Goal: Transaction & Acquisition: Purchase product/service

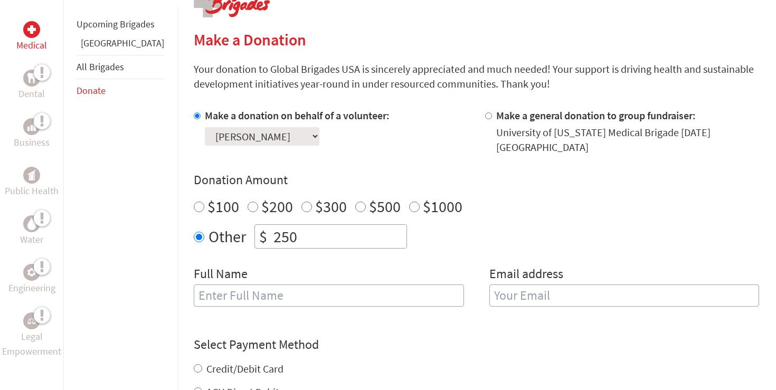
scroll to position [240, 0]
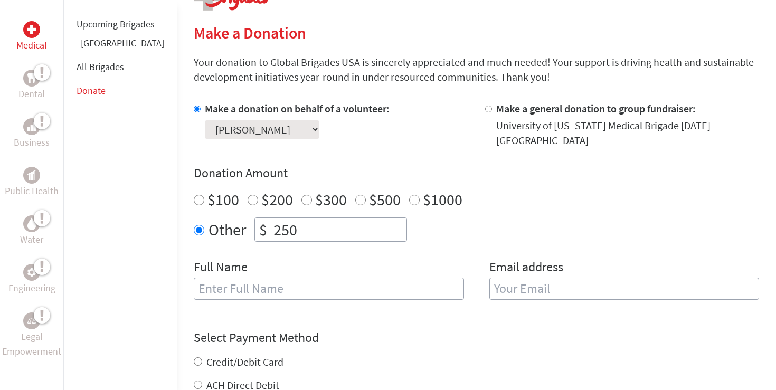
click at [268, 299] on input "text" at bounding box center [329, 289] width 270 height 22
type input "[PERSON_NAME]"
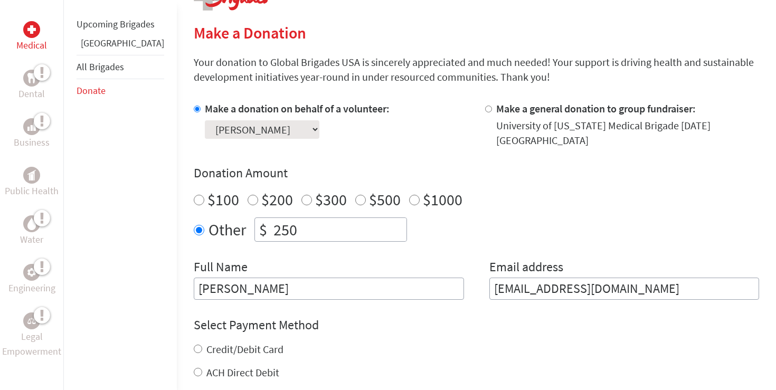
click at [537, 297] on input "[EMAIL_ADDRESS][DOMAIN_NAME]" at bounding box center [625, 289] width 270 height 22
type input "[EMAIL_ADDRESS][DOMAIN_NAME]"
click at [239, 353] on label "Credit/Debit Card" at bounding box center [244, 349] width 77 height 13
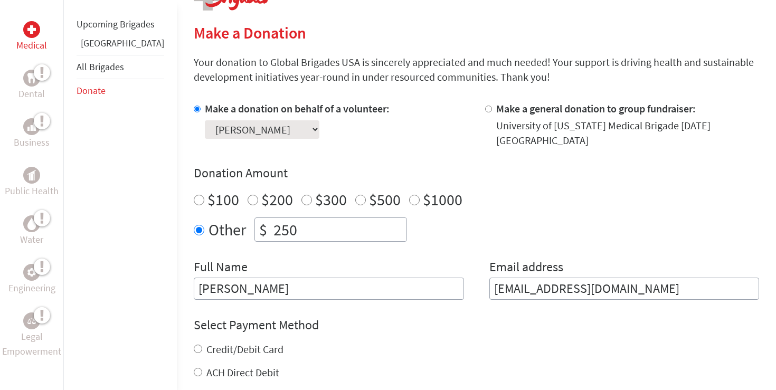
click at [202, 353] on input "Credit/Debit Card" at bounding box center [198, 349] width 8 height 8
radio input "true"
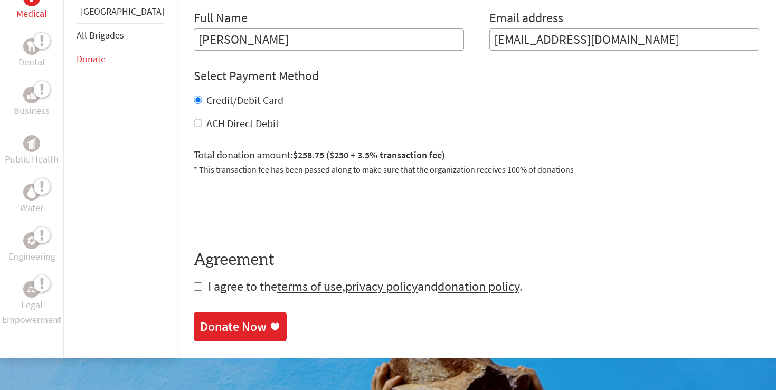
scroll to position [492, 0]
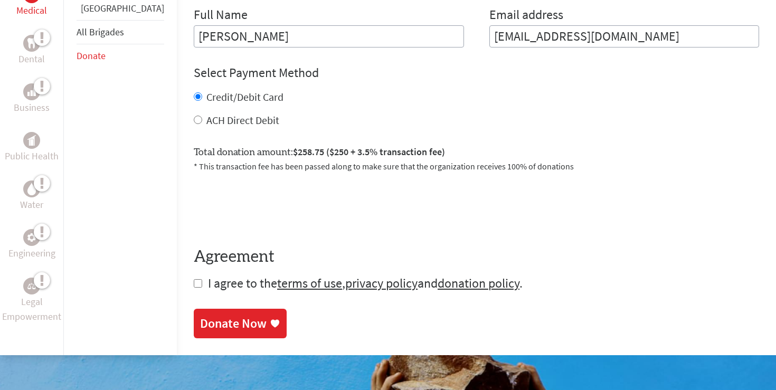
click at [208, 289] on span "I agree to the terms of use , privacy policy and donation policy ." at bounding box center [365, 283] width 315 height 16
click at [194, 287] on input "checkbox" at bounding box center [198, 283] width 8 height 8
checkbox input "true"
click at [200, 323] on div "Donate Now" at bounding box center [233, 324] width 67 height 17
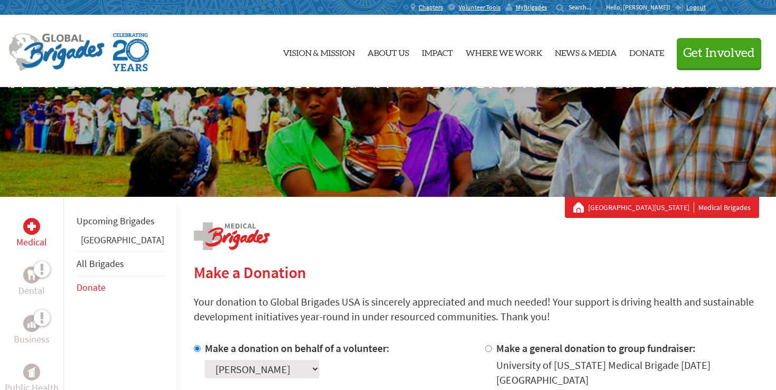
scroll to position [174, 0]
